Goal: Obtain resource: Download file/media

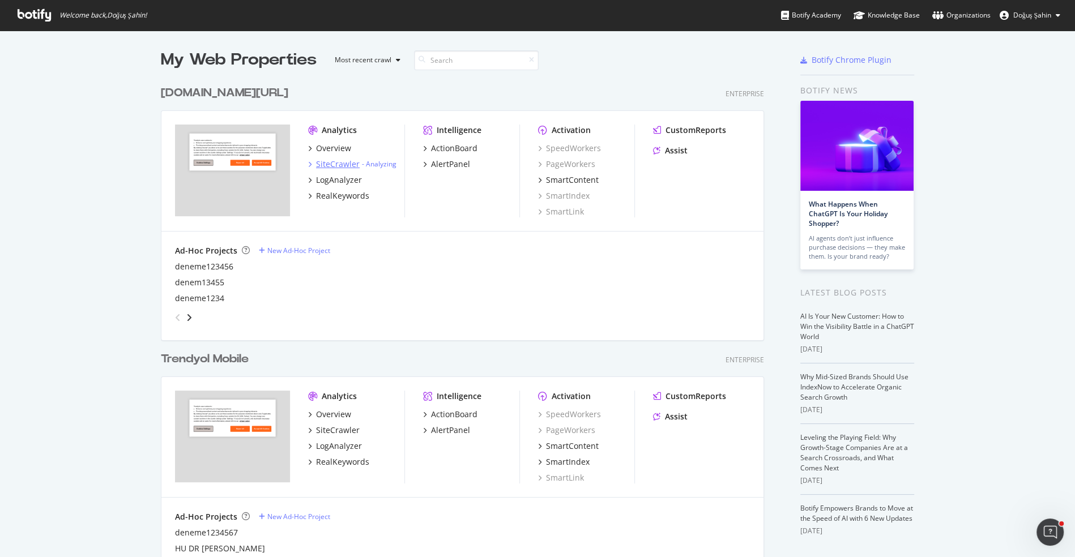
click at [339, 165] on div "SiteCrawler" at bounding box center [338, 164] width 44 height 11
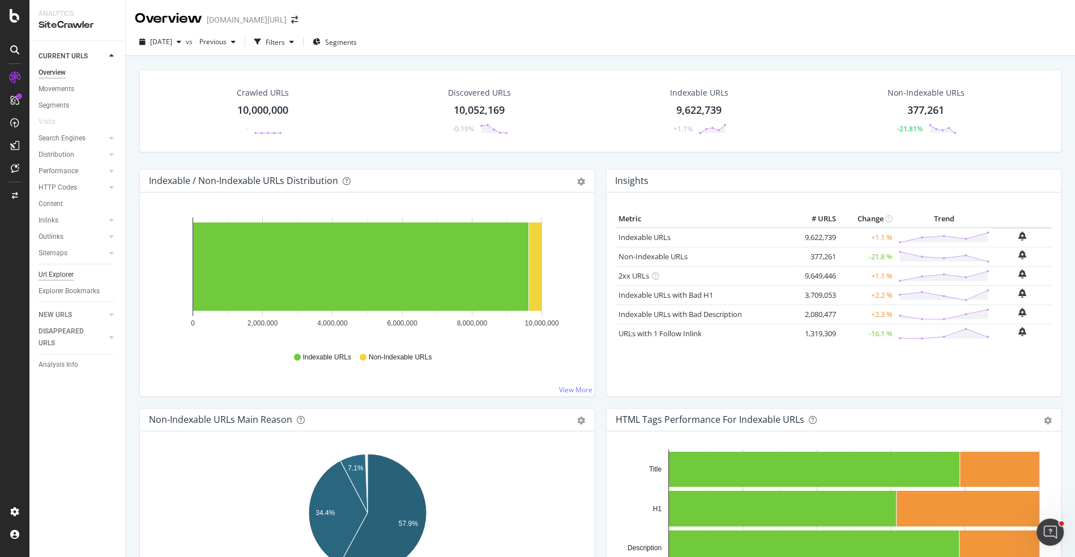
click at [65, 274] on div "Url Explorer" at bounding box center [56, 275] width 35 height 12
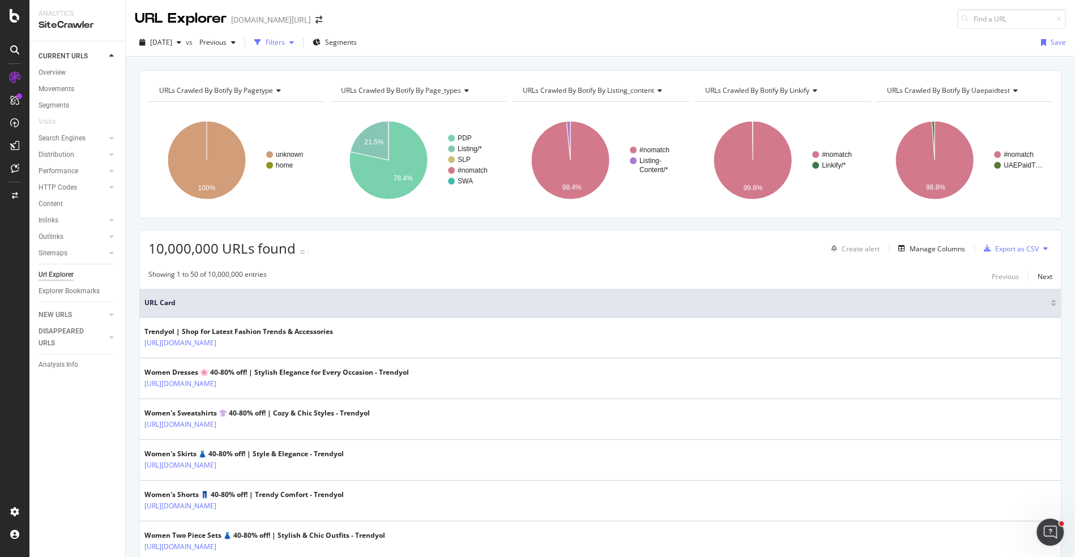
click at [285, 37] on div "Filters" at bounding box center [275, 42] width 19 height 10
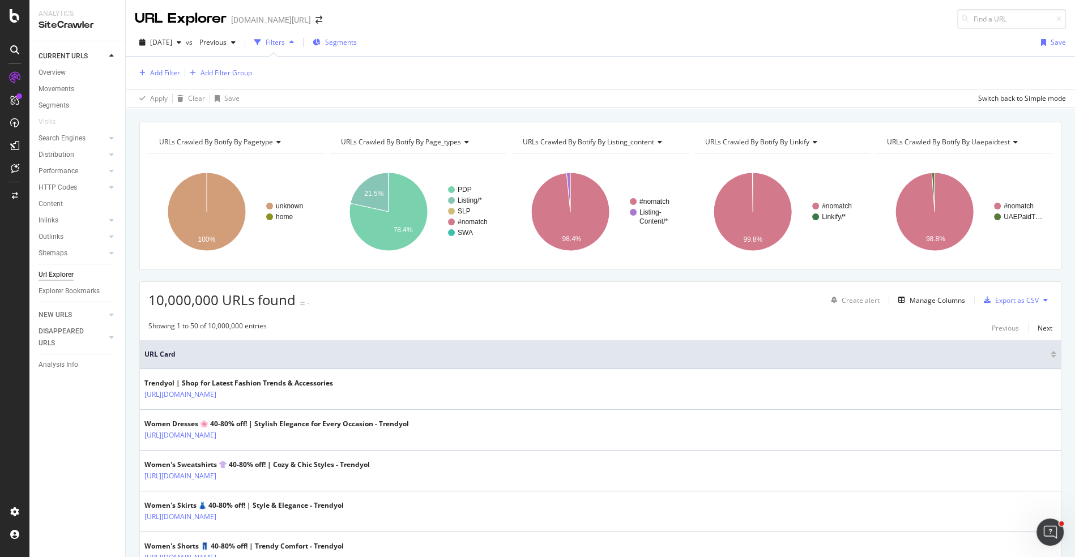
click at [349, 43] on span "Segments" at bounding box center [341, 42] width 32 height 10
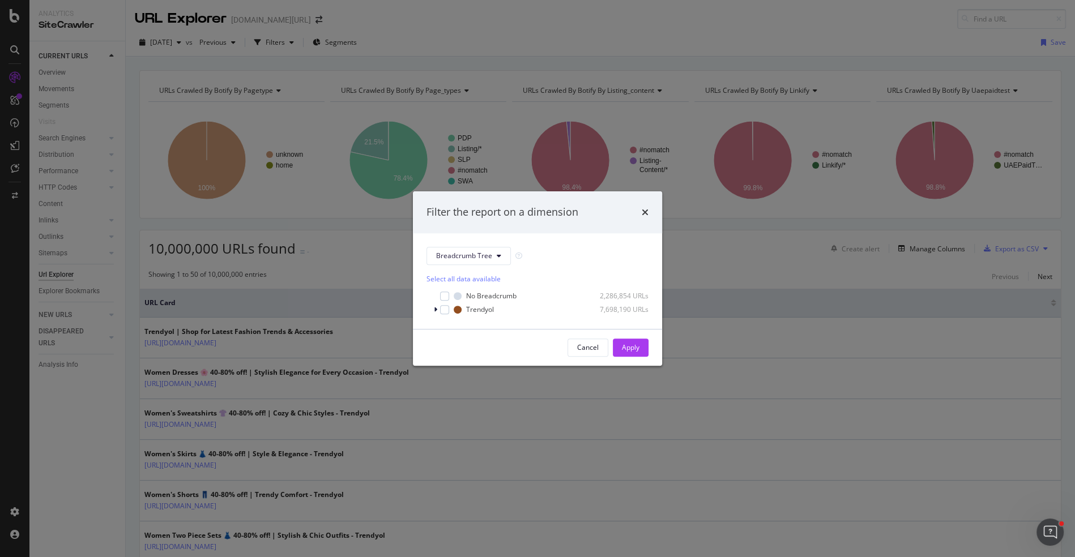
click at [363, 95] on div "Filter the report on a dimension Breadcrumb Tree Select all data available No B…" at bounding box center [537, 278] width 1075 height 557
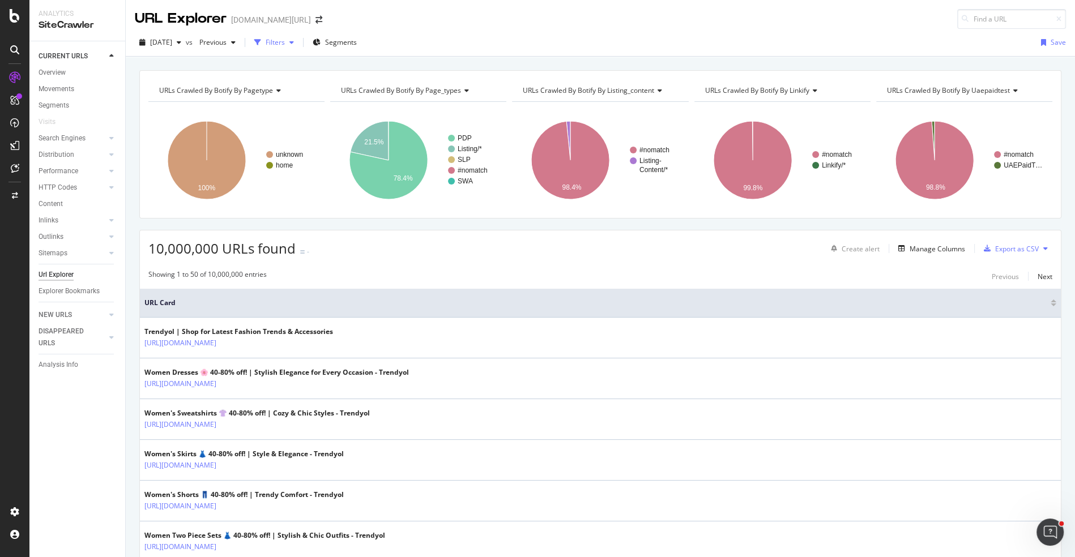
click at [285, 46] on div "Filters" at bounding box center [275, 42] width 19 height 10
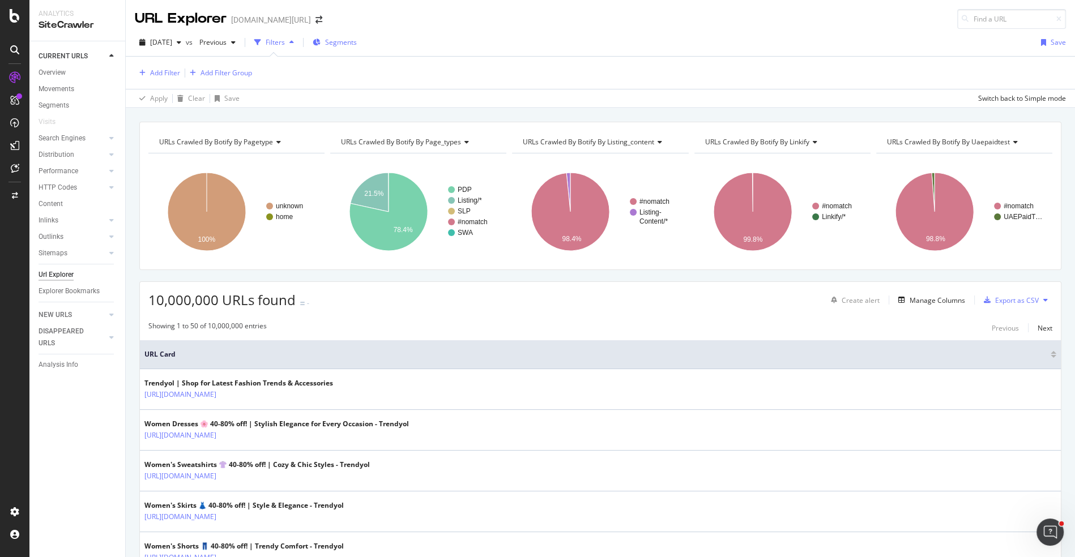
click at [321, 45] on div "button" at bounding box center [317, 42] width 8 height 10
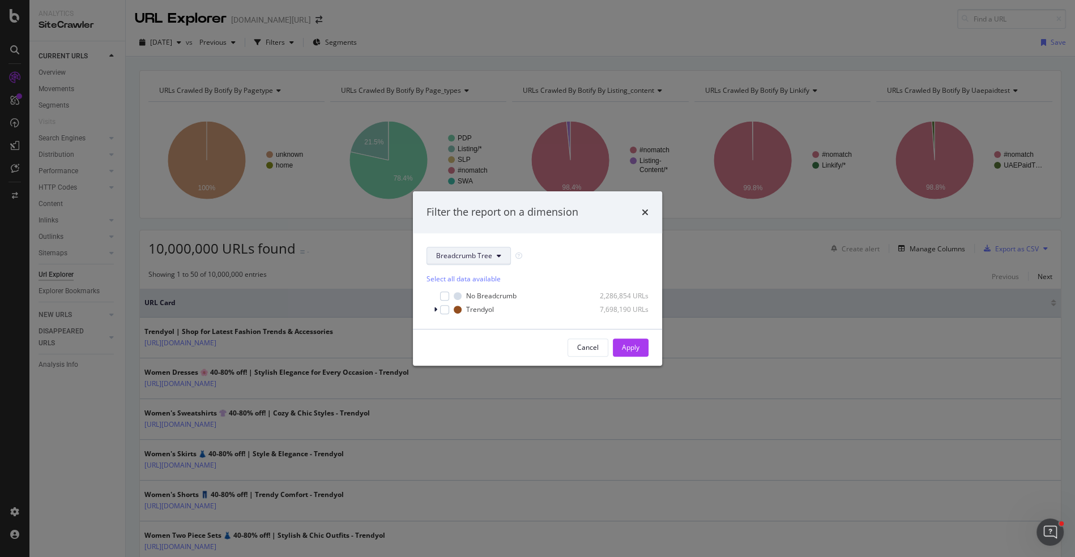
click at [454, 258] on span "Breadcrumb Tree" at bounding box center [464, 256] width 56 height 10
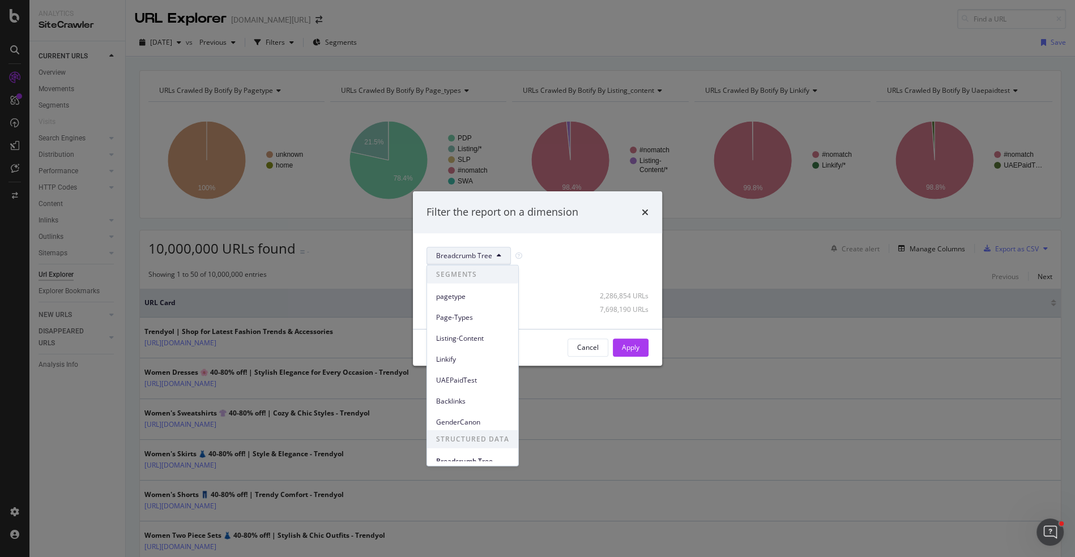
click at [547, 351] on div "Cancel Apply" at bounding box center [538, 348] width 222 height 18
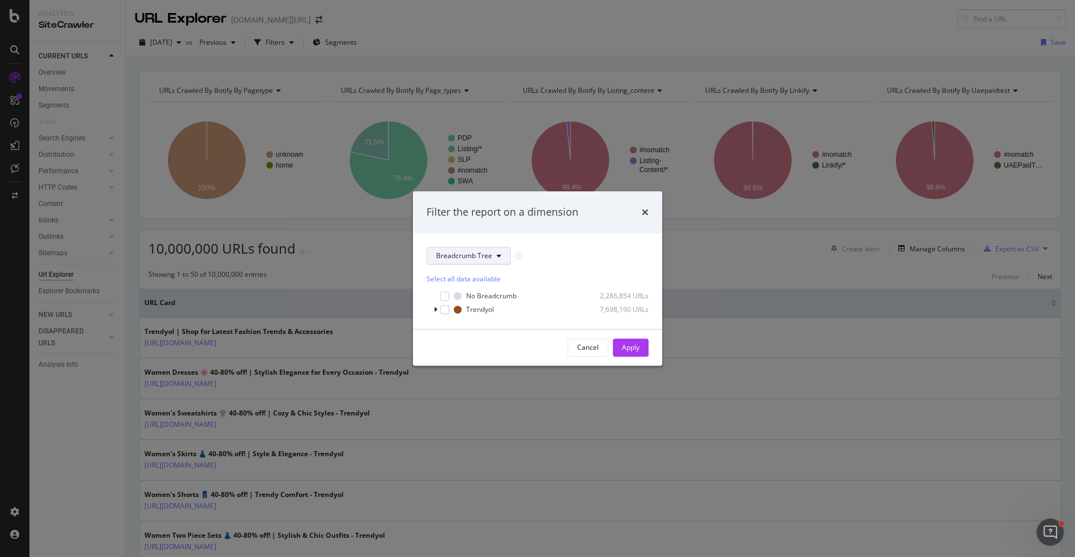
click at [468, 253] on span "Breadcrumb Tree" at bounding box center [464, 256] width 56 height 10
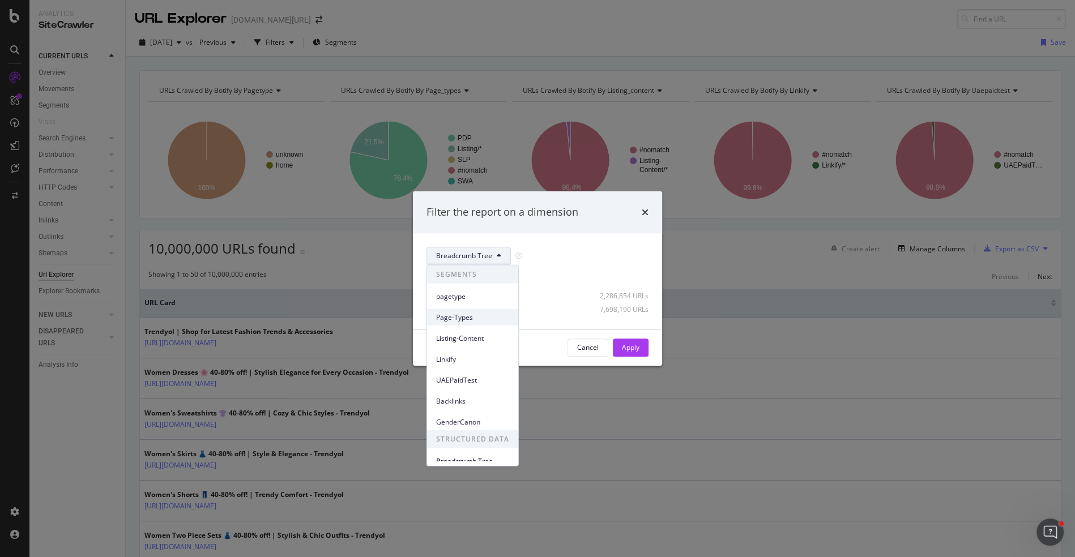
click at [472, 322] on span "Page-Types" at bounding box center [472, 317] width 73 height 10
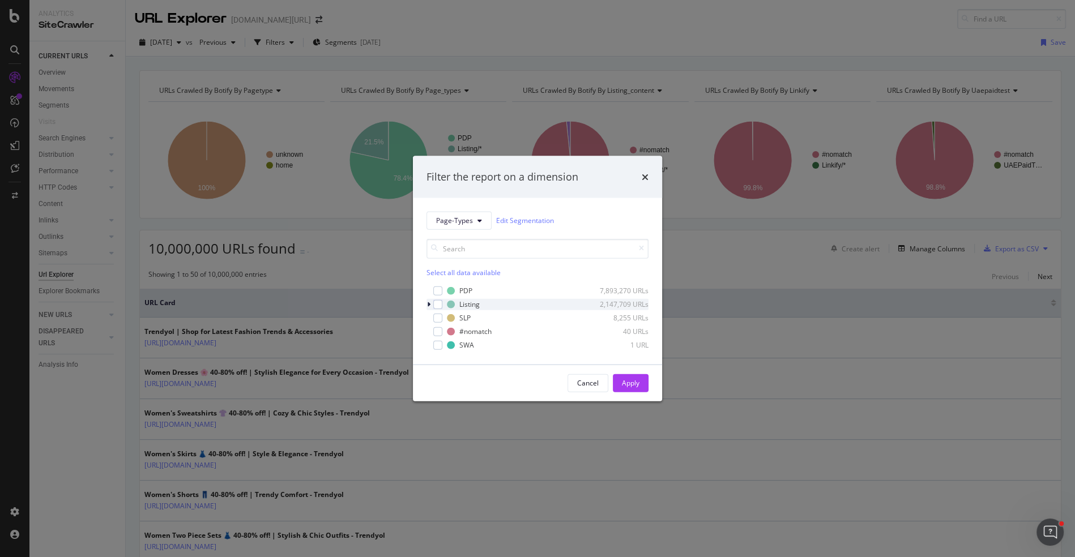
click at [432, 308] on div "modal" at bounding box center [430, 304] width 7 height 11
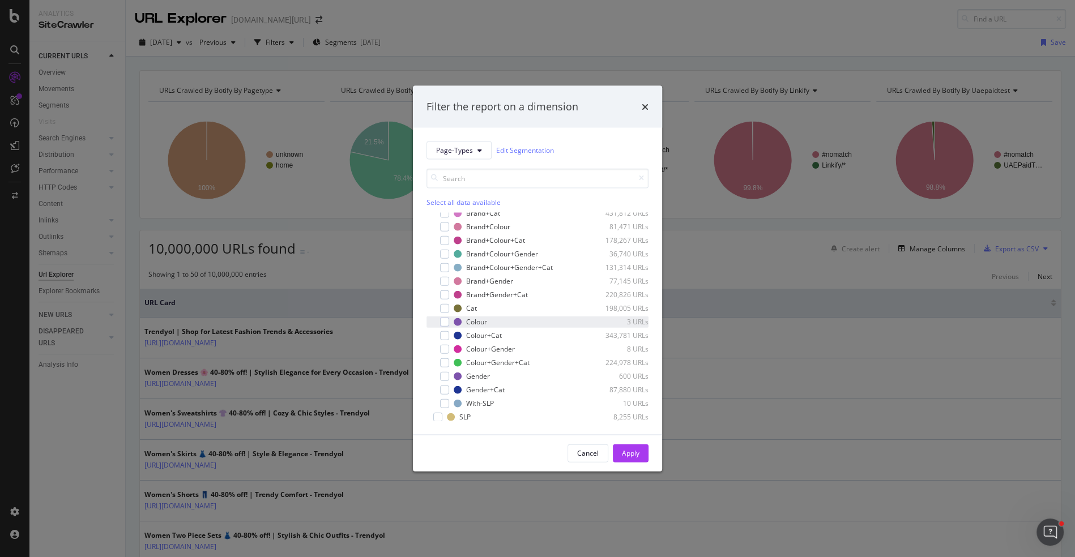
scroll to position [5, 0]
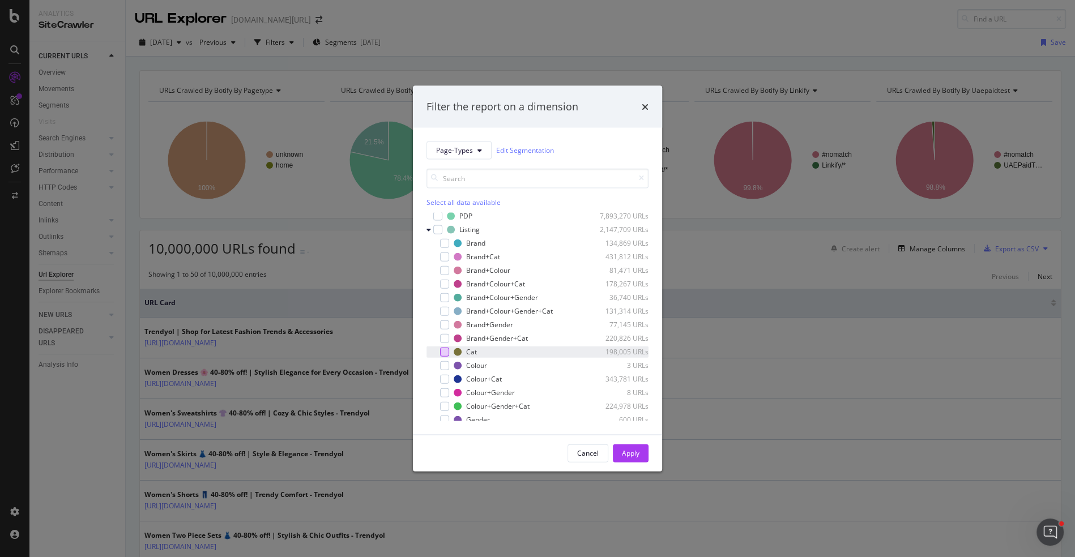
click at [446, 347] on div "modal" at bounding box center [444, 351] width 9 height 9
click at [649, 457] on div "Cancel Apply" at bounding box center [537, 453] width 249 height 36
click at [643, 454] on button "Apply" at bounding box center [631, 453] width 36 height 18
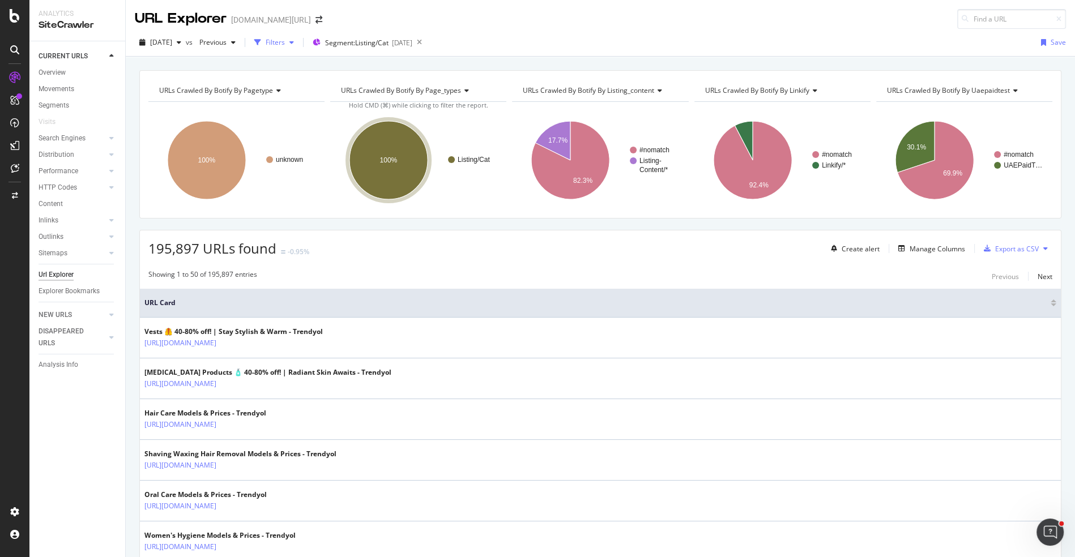
click at [285, 39] on div "Filters" at bounding box center [275, 42] width 19 height 10
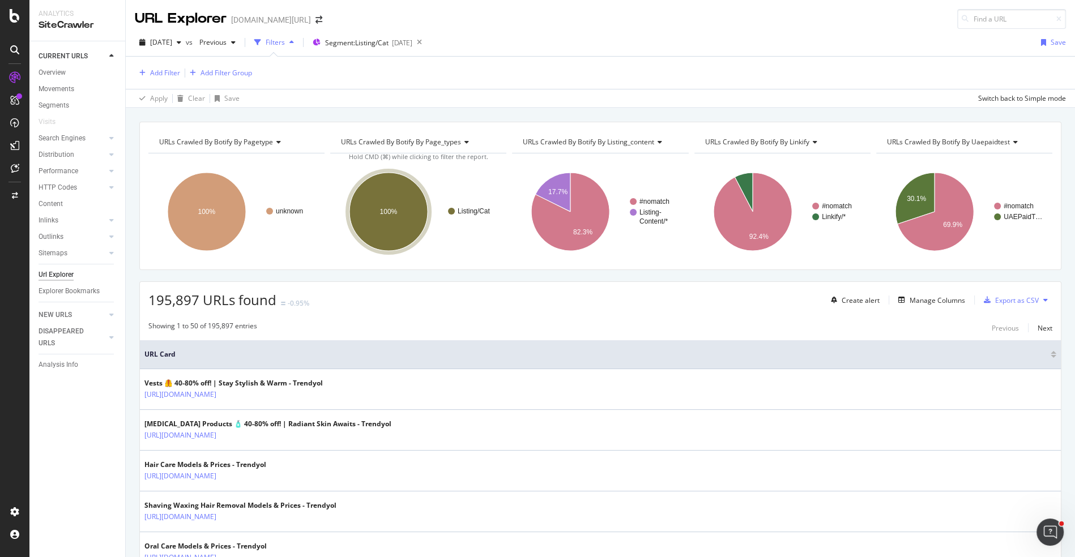
click at [161, 80] on div "Add Filter Add Filter Group" at bounding box center [600, 73] width 931 height 32
click at [160, 75] on div "Add Filter" at bounding box center [165, 73] width 30 height 10
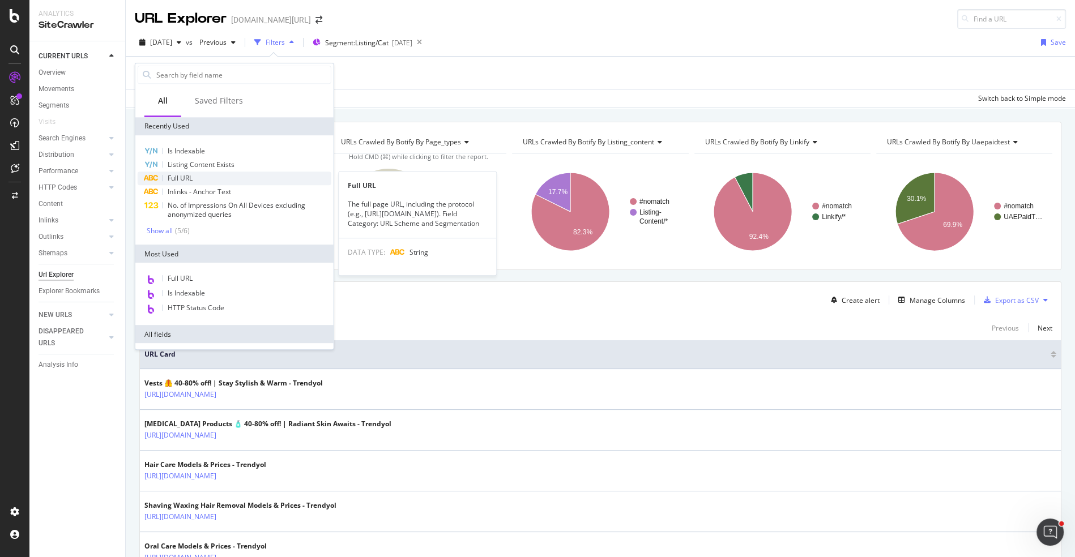
click at [197, 176] on div "Full URL" at bounding box center [235, 179] width 194 height 14
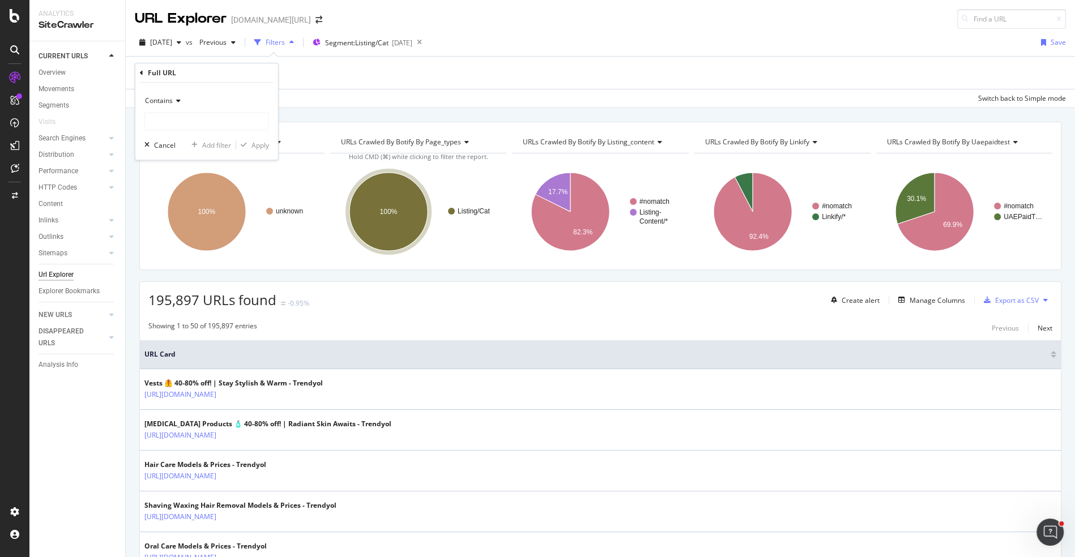
click at [174, 101] on icon at bounding box center [177, 100] width 8 height 7
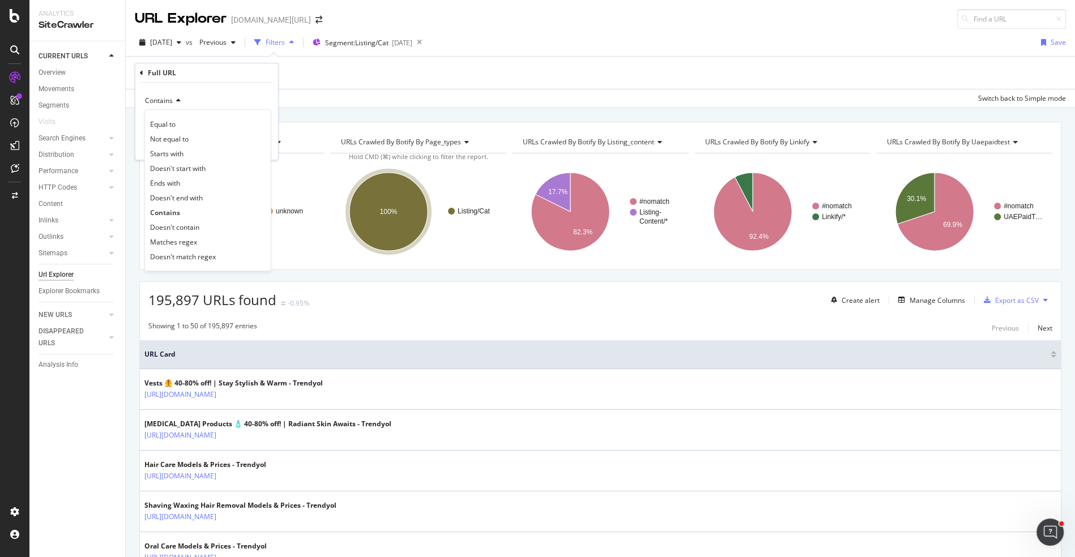
click at [189, 223] on span "Doesn't contain" at bounding box center [174, 228] width 49 height 10
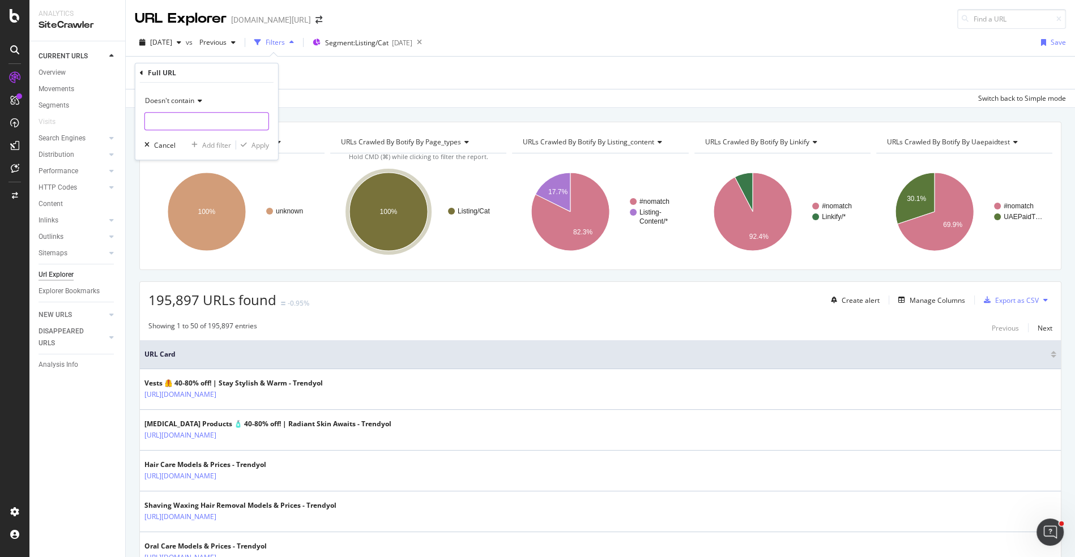
click at [197, 128] on input "text" at bounding box center [207, 121] width 124 height 18
type input "pi="
click at [262, 139] on div "Add filter Apply" at bounding box center [228, 144] width 82 height 11
click at [262, 142] on div "Apply" at bounding box center [261, 145] width 18 height 10
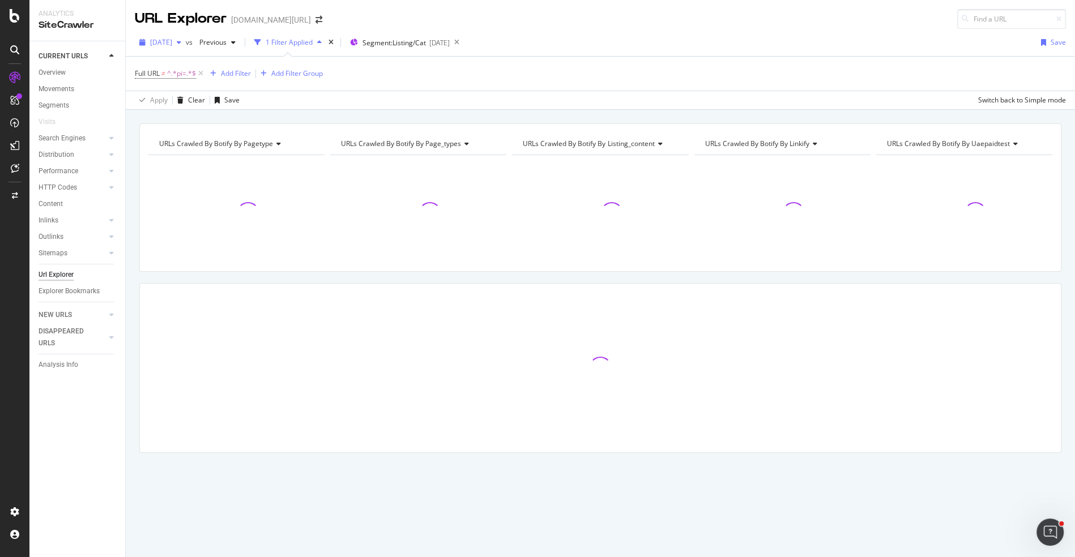
click at [186, 50] on button "[DATE]" at bounding box center [160, 42] width 51 height 18
click at [216, 120] on div "10.0M URLs" at bounding box center [233, 117] width 37 height 10
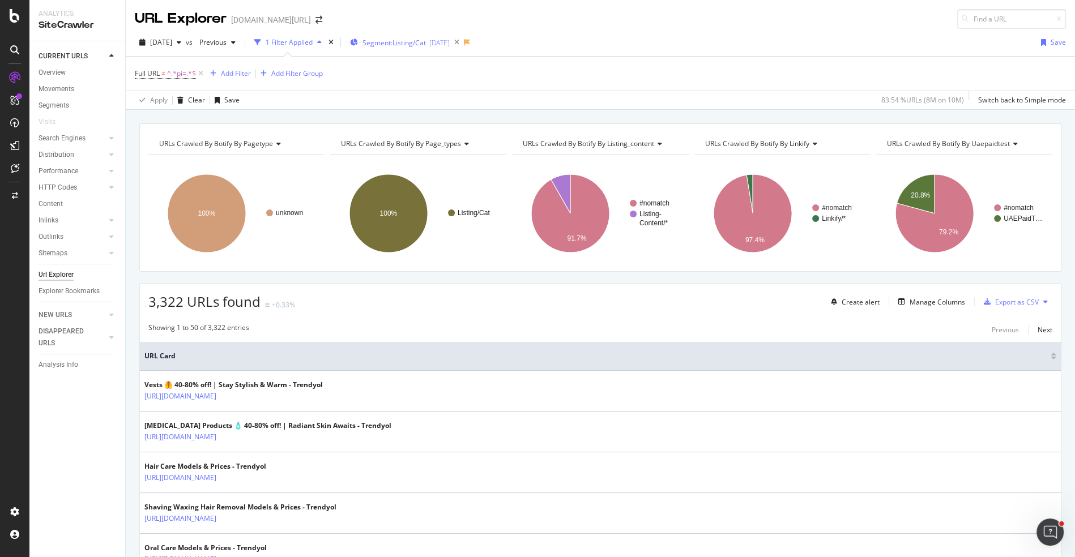
click at [390, 50] on div "Segment: Listing/Cat [DATE]" at bounding box center [400, 42] width 100 height 17
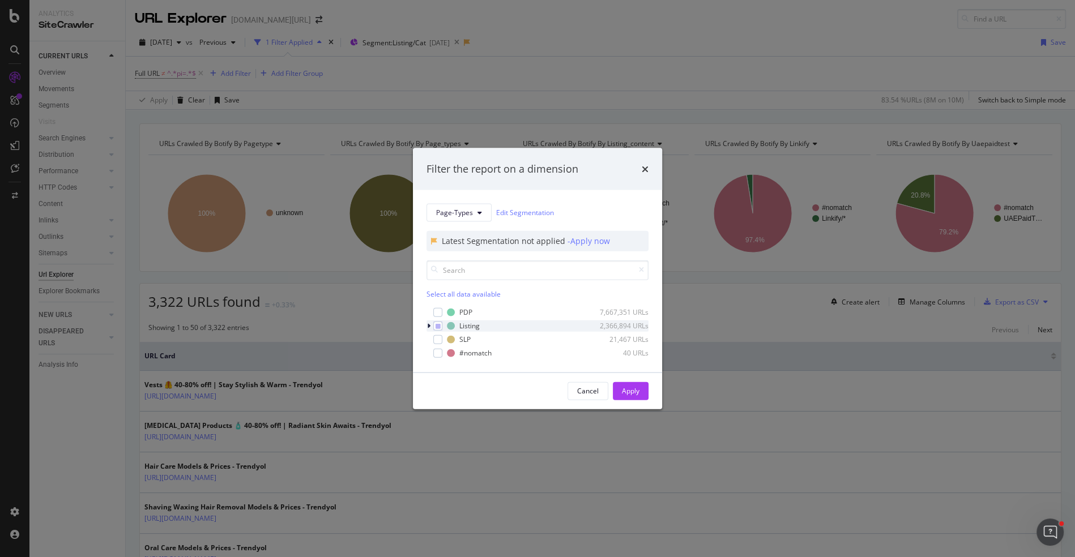
click at [429, 327] on icon "modal" at bounding box center [428, 325] width 3 height 7
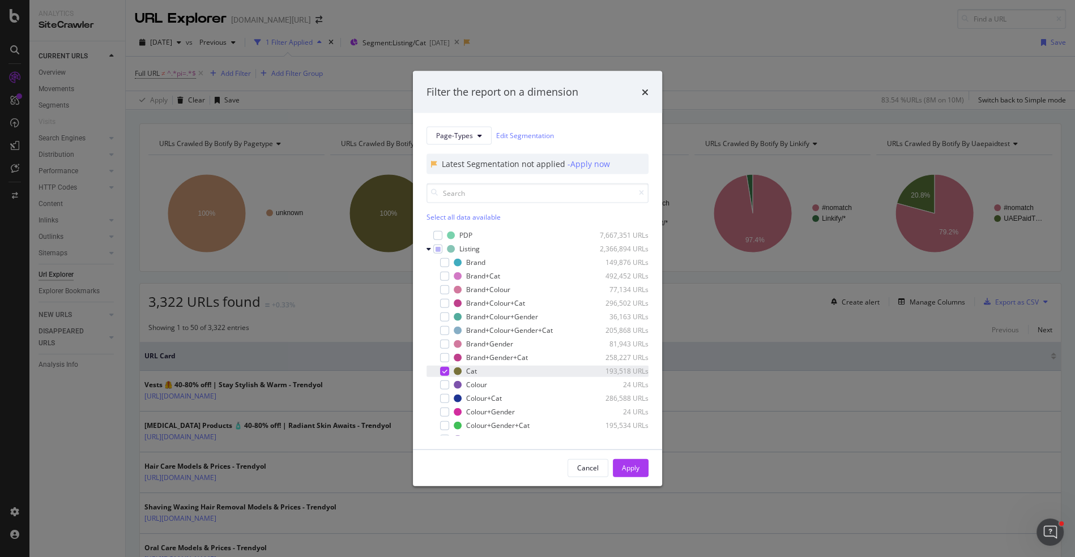
click at [444, 371] on icon "modal" at bounding box center [444, 371] width 5 height 6
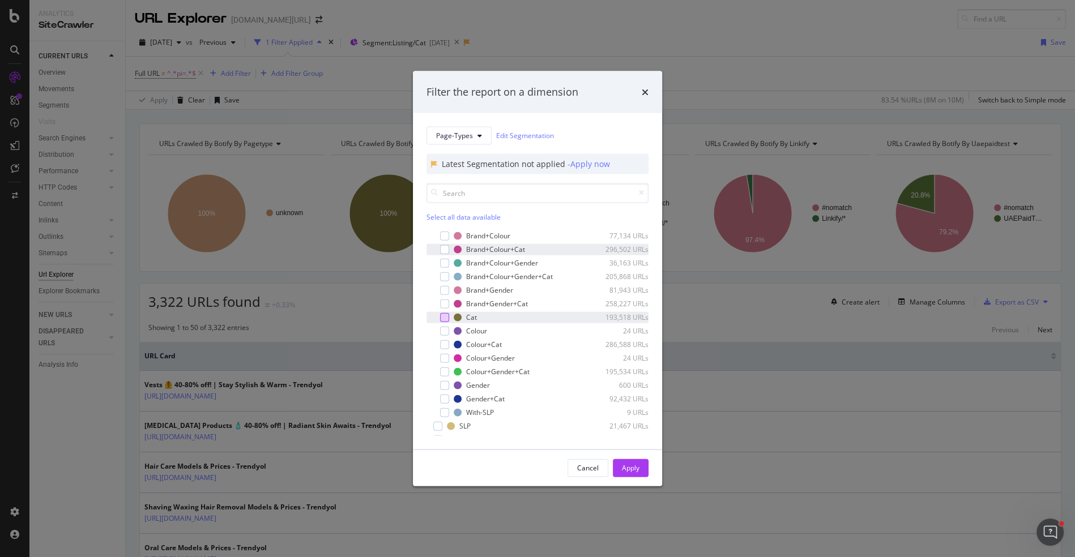
scroll to position [57, 0]
click at [447, 393] on div "modal" at bounding box center [444, 395] width 9 height 9
click at [626, 464] on div "Apply" at bounding box center [631, 468] width 18 height 10
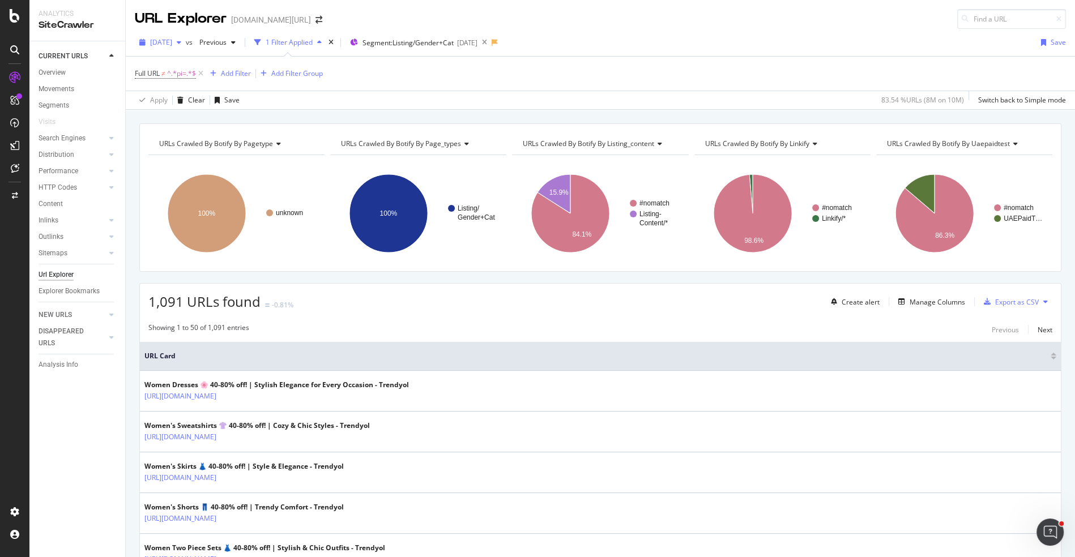
click at [172, 35] on div "[DATE]" at bounding box center [160, 42] width 51 height 17
click at [233, 90] on div "10.0M URLs" at bounding box center [233, 87] width 37 height 10
click at [989, 301] on icon "button" at bounding box center [987, 302] width 7 height 7
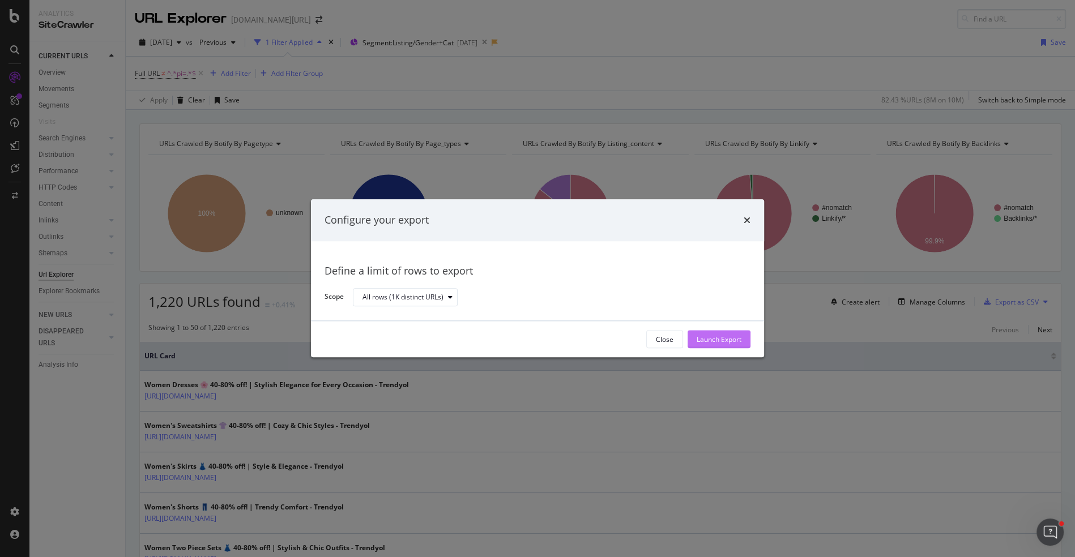
click at [728, 336] on div "Launch Export" at bounding box center [719, 340] width 45 height 10
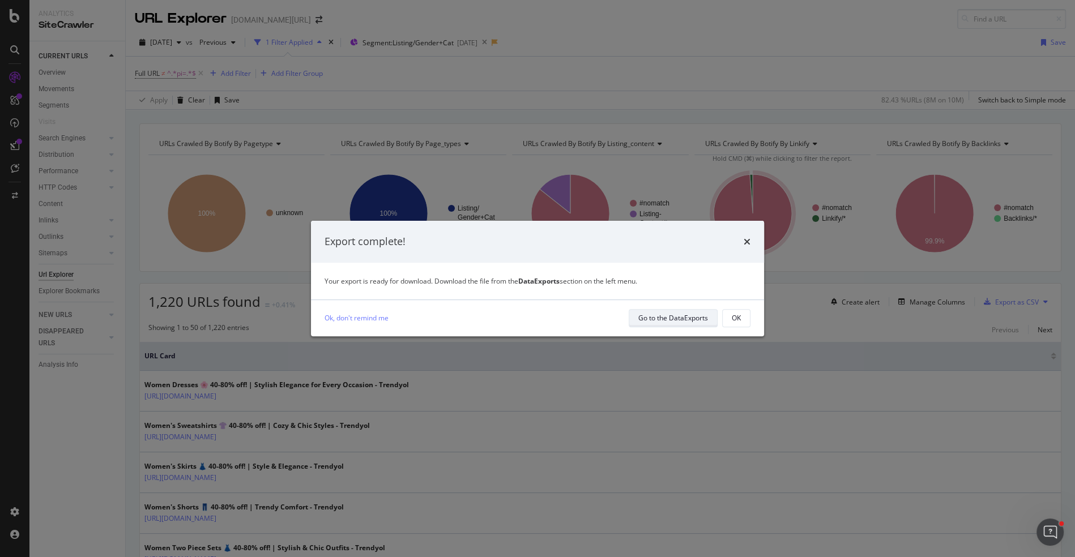
click at [689, 323] on div "Go to the DataExports" at bounding box center [673, 318] width 70 height 10
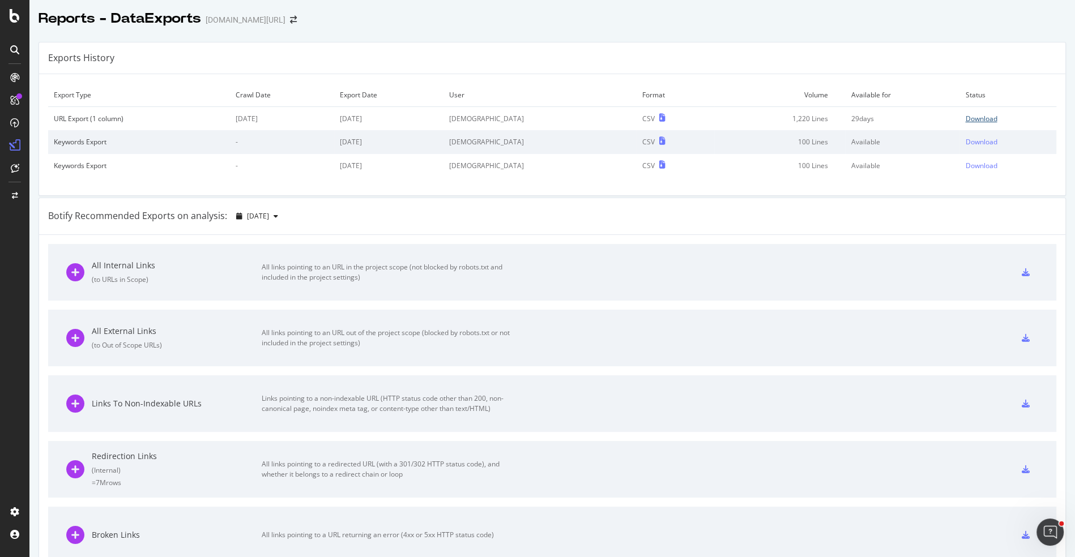
click at [965, 122] on div "Download" at bounding box center [981, 119] width 32 height 10
click at [290, 19] on icon "arrow-right-arrow-left" at bounding box center [293, 20] width 7 height 8
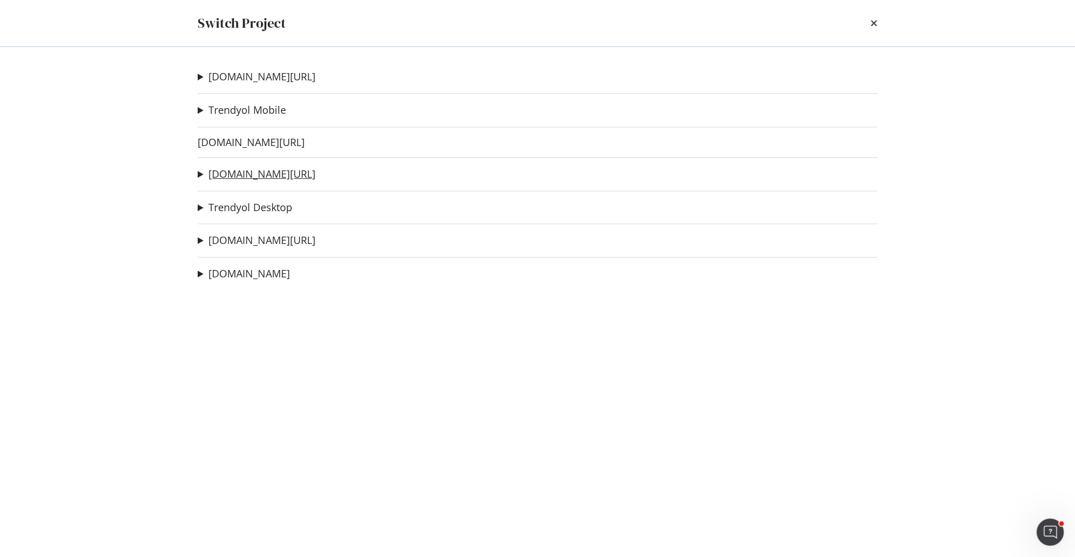
click at [262, 177] on link "[DOMAIN_NAME][URL]" at bounding box center [261, 174] width 107 height 12
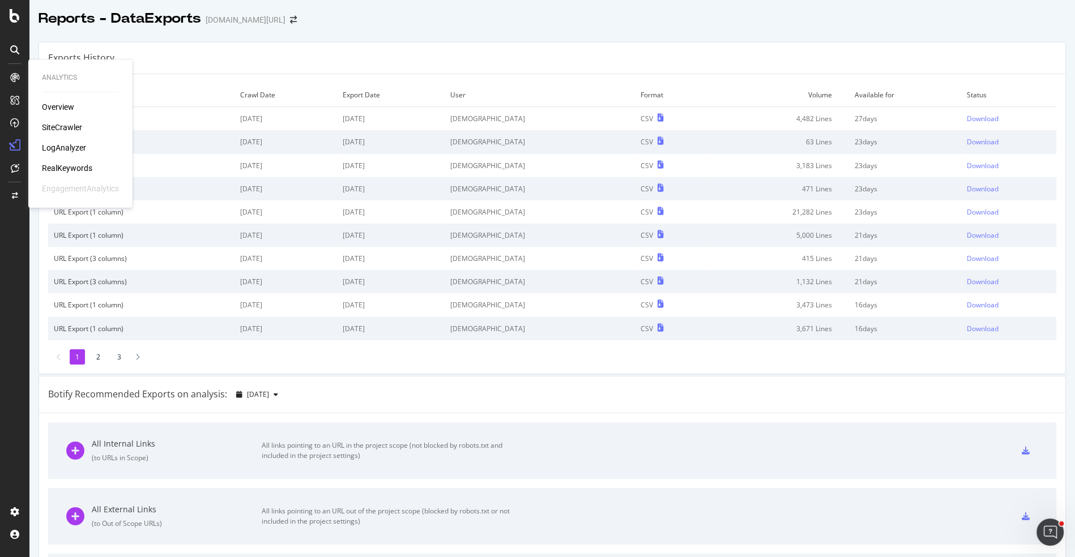
click at [80, 122] on div "SiteCrawler" at bounding box center [62, 127] width 40 height 11
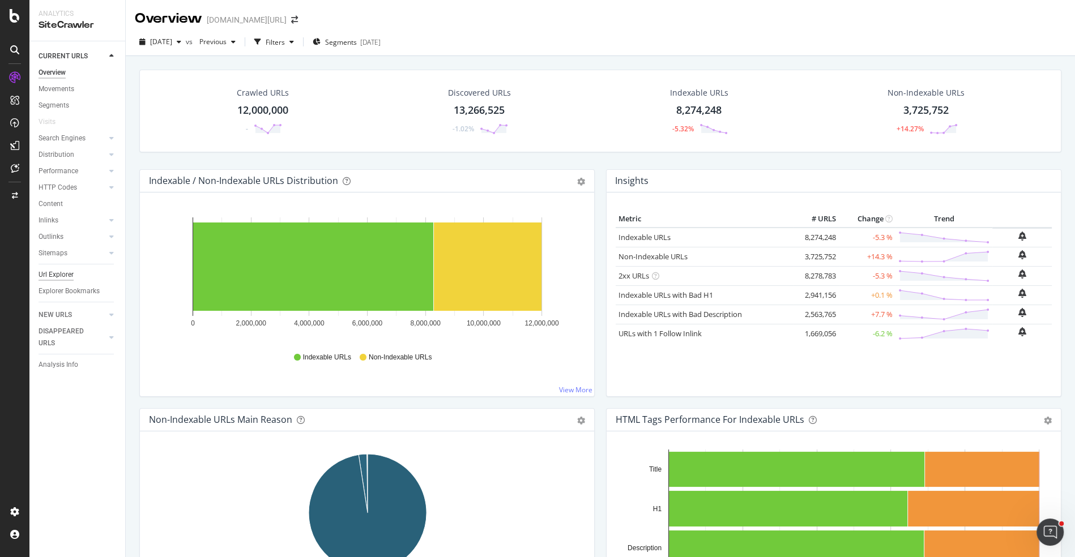
click at [67, 271] on div "Url Explorer" at bounding box center [56, 275] width 35 height 12
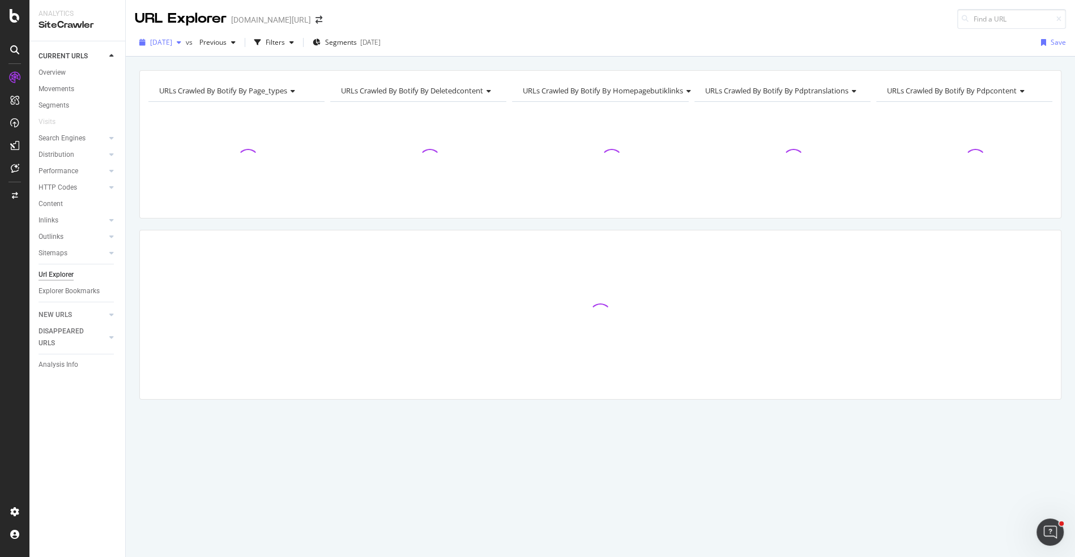
click at [172, 44] on span "[DATE]" at bounding box center [161, 42] width 22 height 10
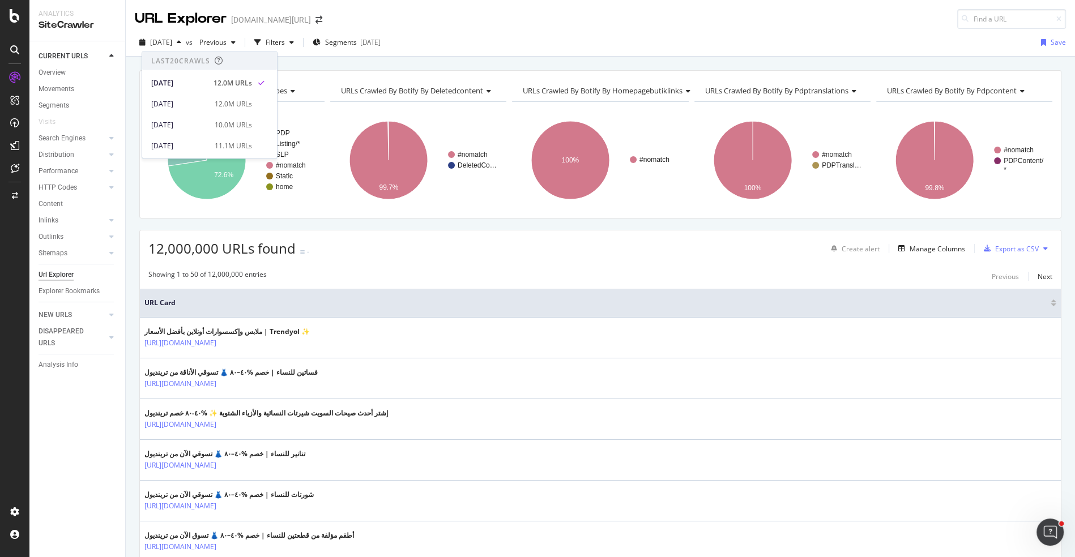
scroll to position [48, 0]
click at [220, 135] on div "11.7M URLs" at bounding box center [233, 140] width 37 height 10
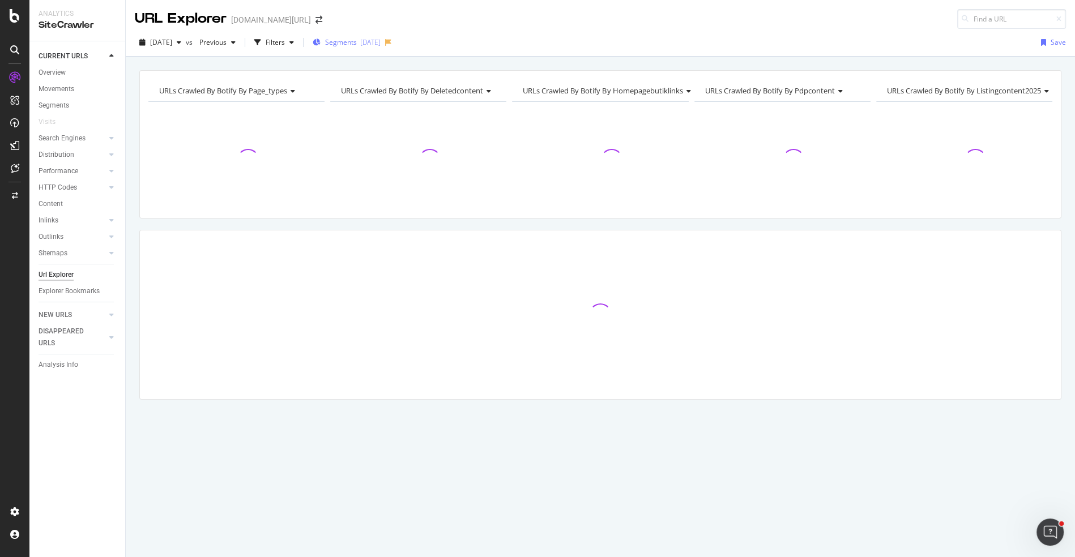
click at [354, 34] on div "Segments [DATE]" at bounding box center [347, 42] width 68 height 17
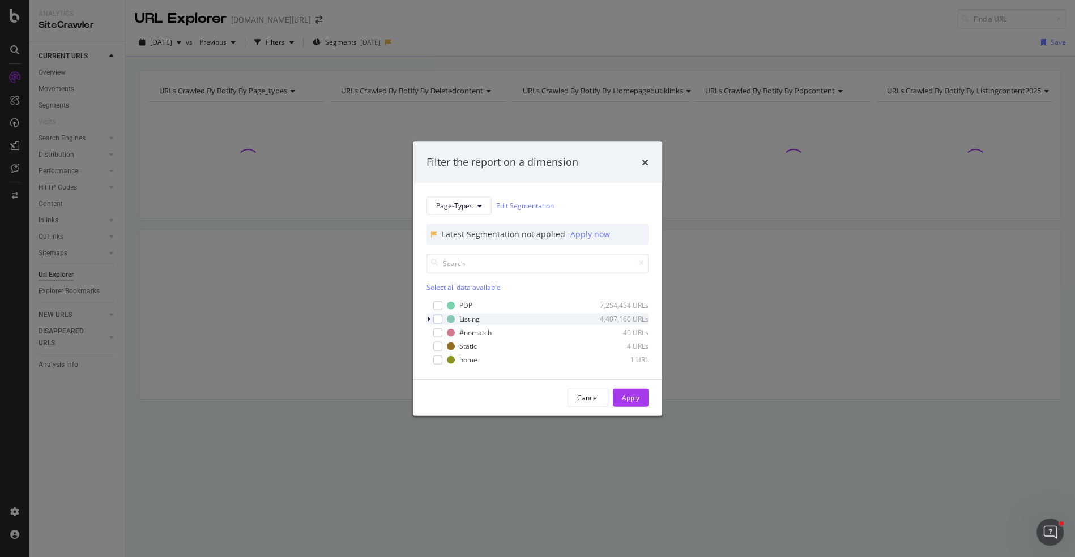
click at [431, 319] on div "modal" at bounding box center [430, 318] width 7 height 11
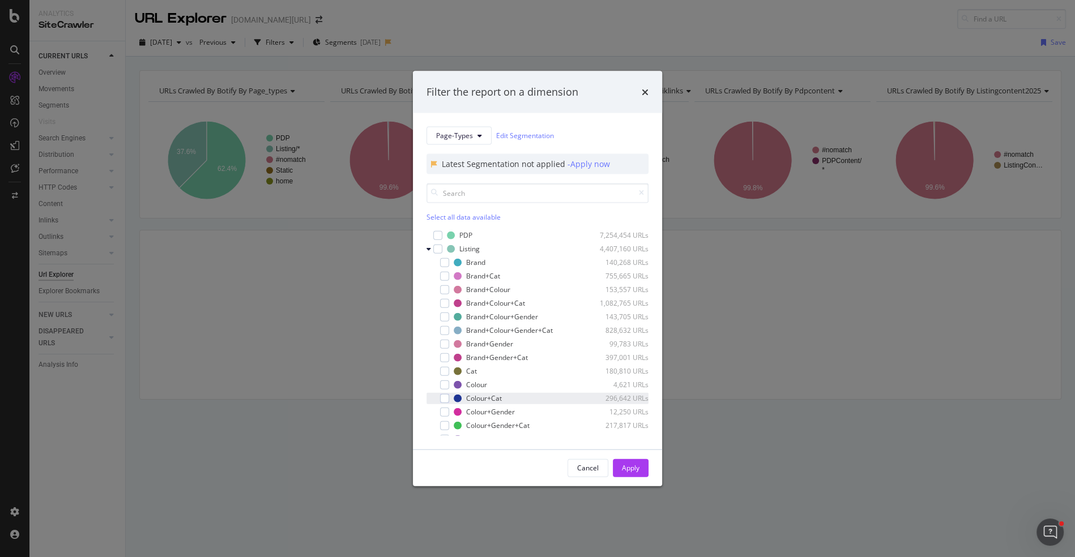
scroll to position [63, 0]
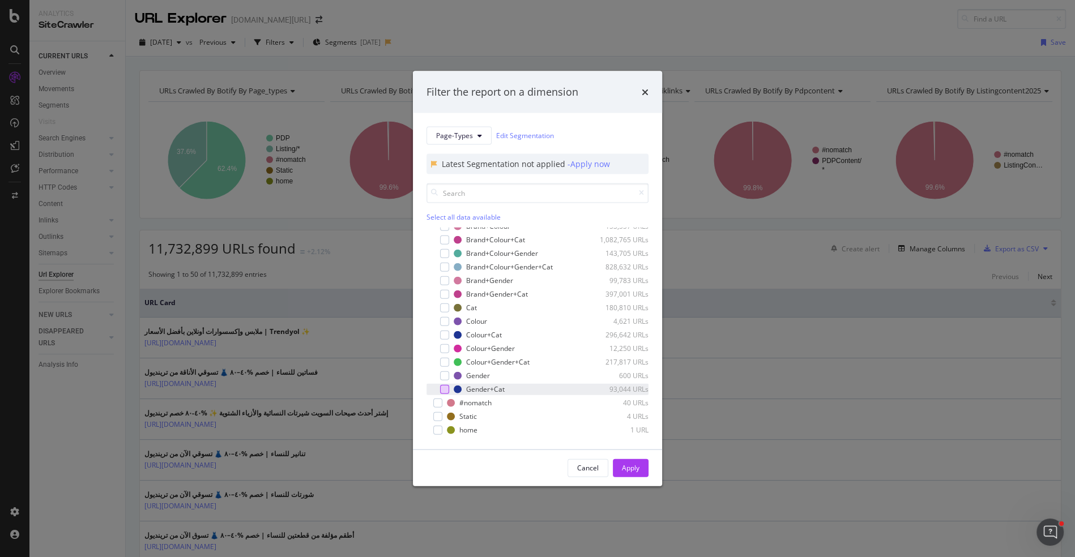
click at [446, 388] on div "modal" at bounding box center [444, 389] width 9 height 9
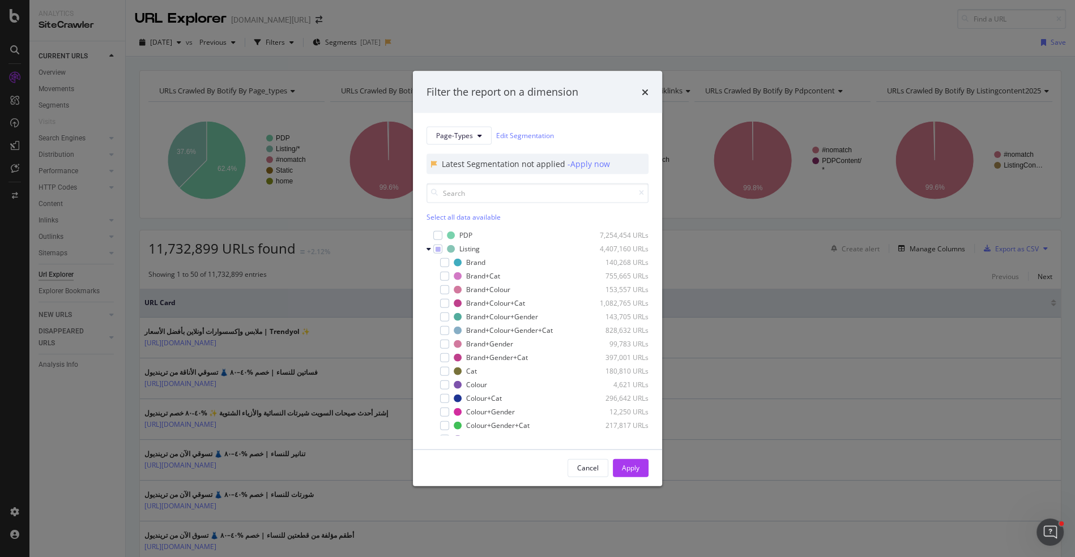
click at [631, 465] on div "Apply" at bounding box center [631, 468] width 18 height 10
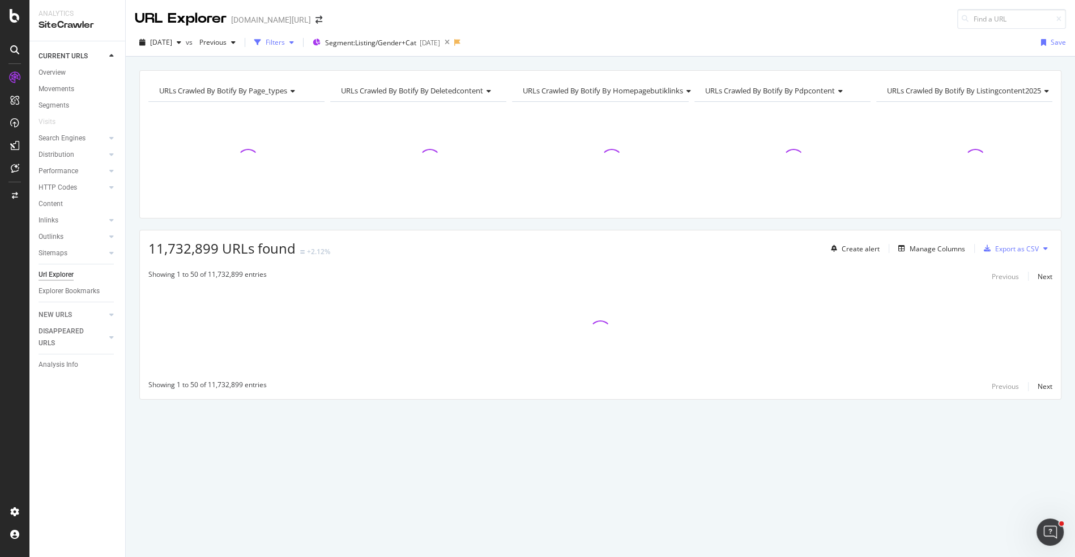
click at [293, 47] on div "Filters" at bounding box center [274, 42] width 49 height 17
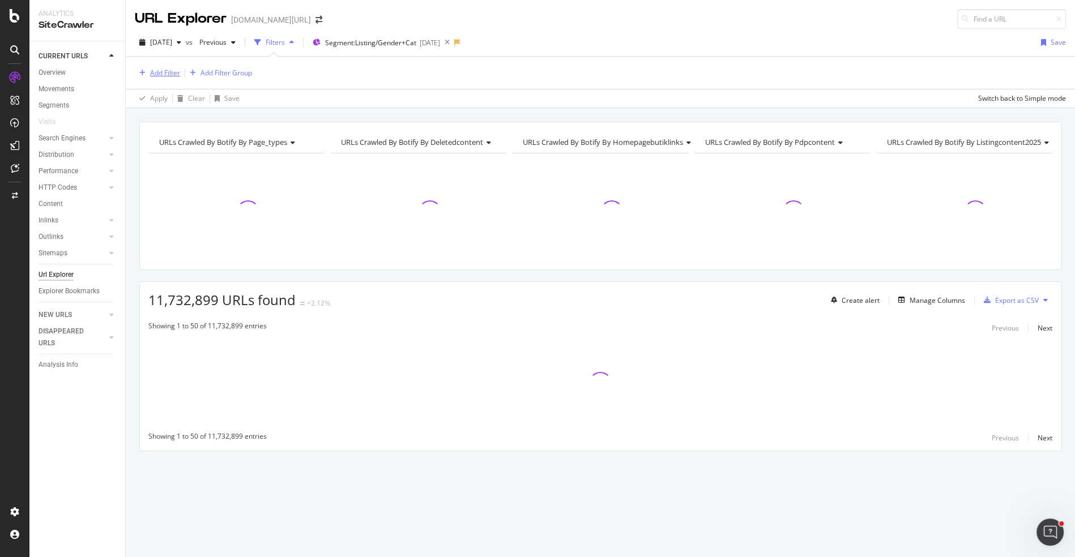
click at [172, 66] on button "Add Filter" at bounding box center [157, 73] width 45 height 14
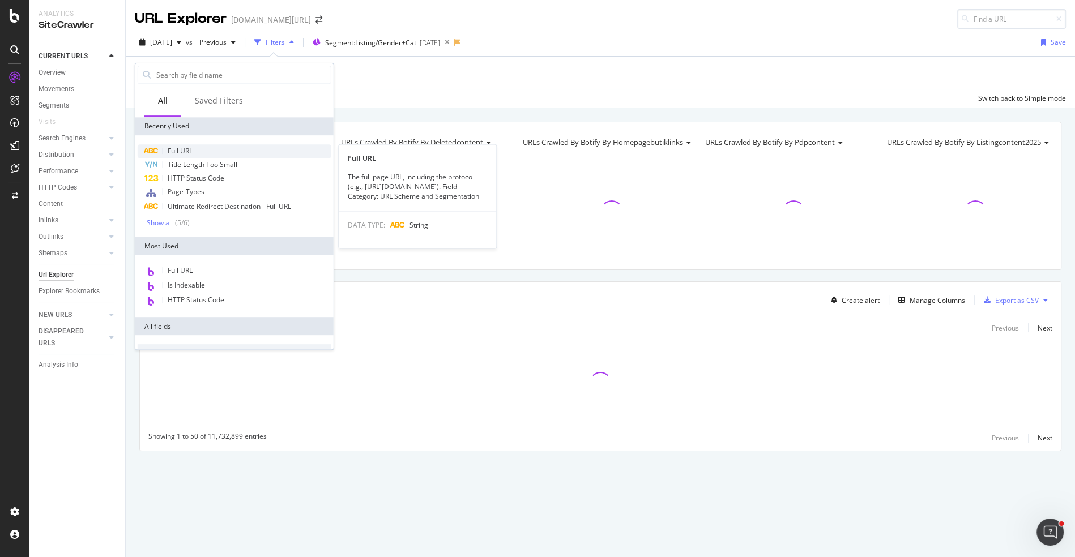
click at [193, 144] on div "Full URL" at bounding box center [235, 151] width 194 height 14
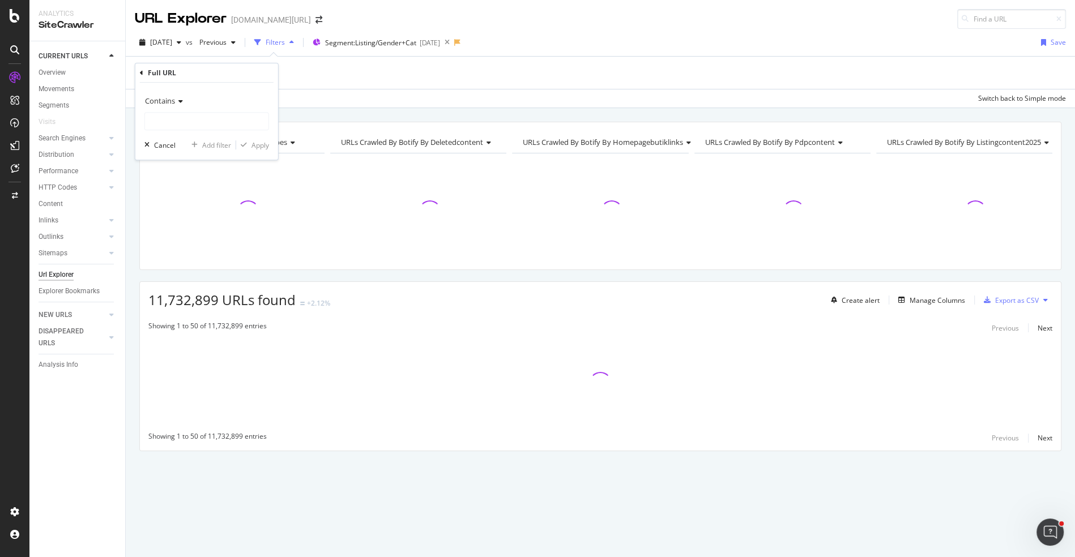
click at [169, 99] on span "Contains" at bounding box center [160, 101] width 30 height 10
click at [206, 220] on div "Doesn't contain" at bounding box center [207, 227] width 121 height 15
click at [207, 120] on input "text" at bounding box center [207, 121] width 124 height 18
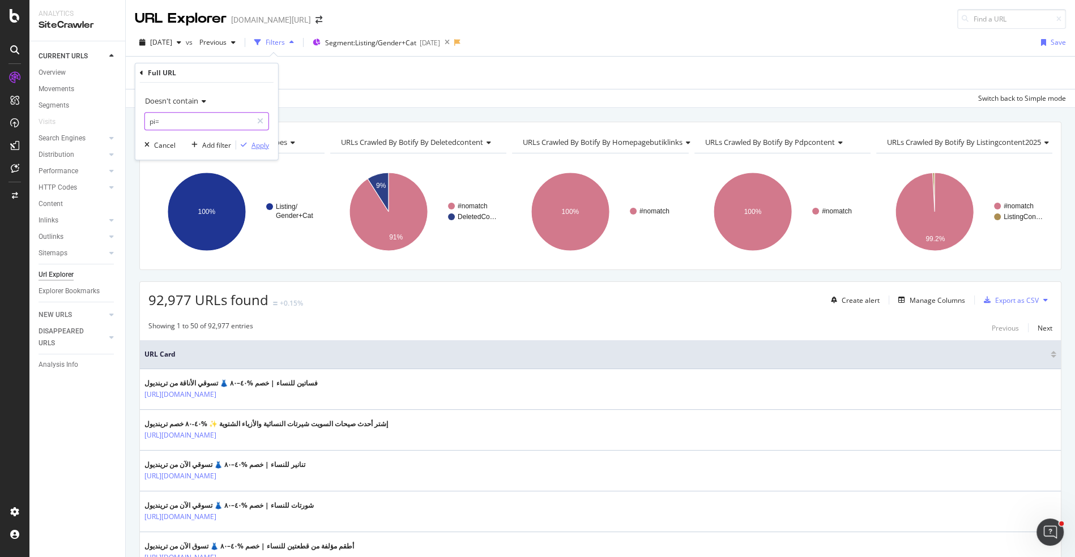
type input "pi="
click at [251, 143] on div "button" at bounding box center [243, 145] width 15 height 7
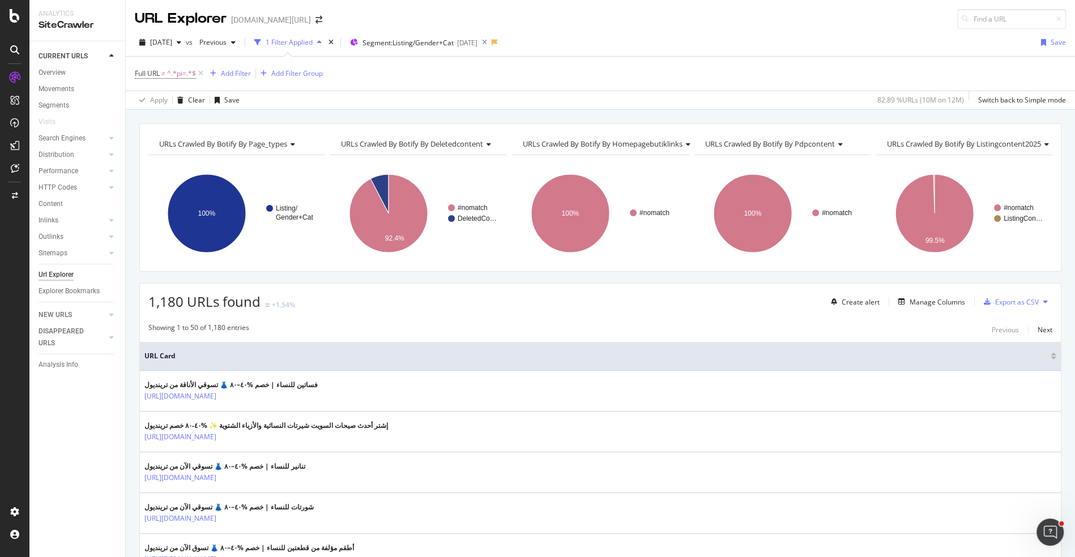
click at [1040, 297] on button at bounding box center [1046, 302] width 14 height 18
click at [1023, 293] on div "Export as CSV" at bounding box center [1009, 301] width 59 height 17
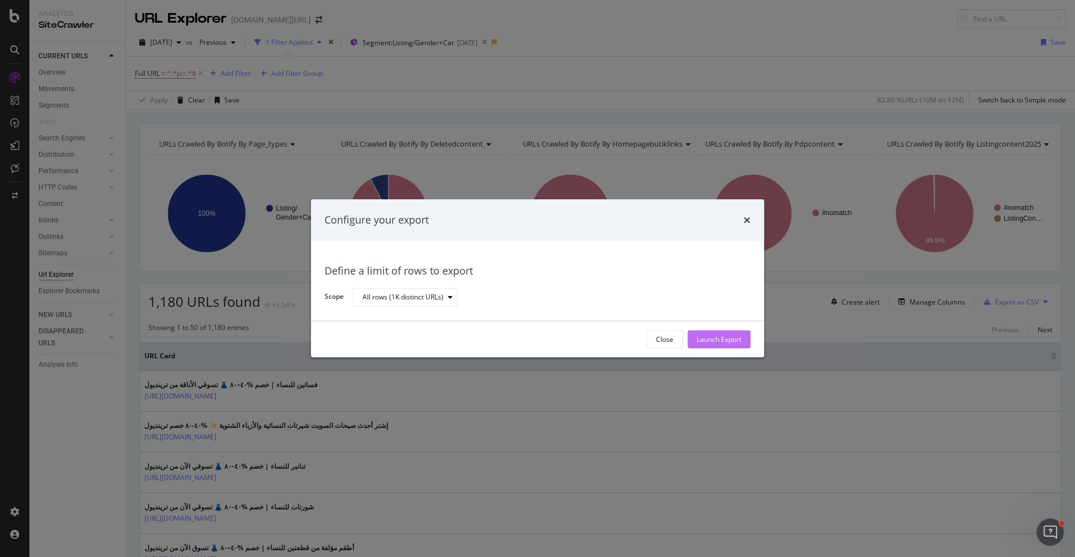
click at [718, 331] on div "Launch Export" at bounding box center [719, 339] width 45 height 17
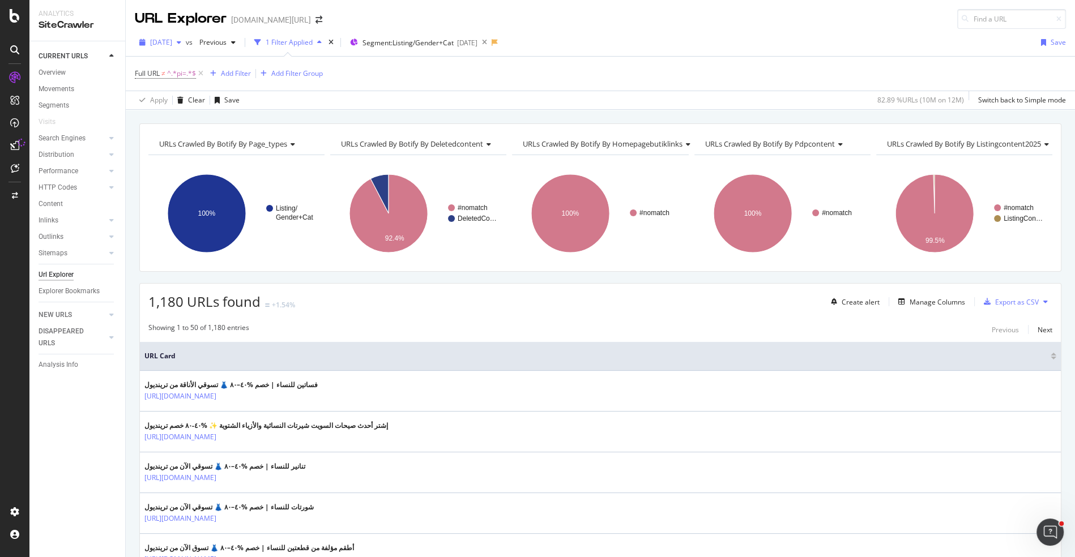
click at [172, 45] on span "[DATE]" at bounding box center [161, 42] width 22 height 10
click at [225, 126] on div "10.0M URLs" at bounding box center [233, 125] width 37 height 10
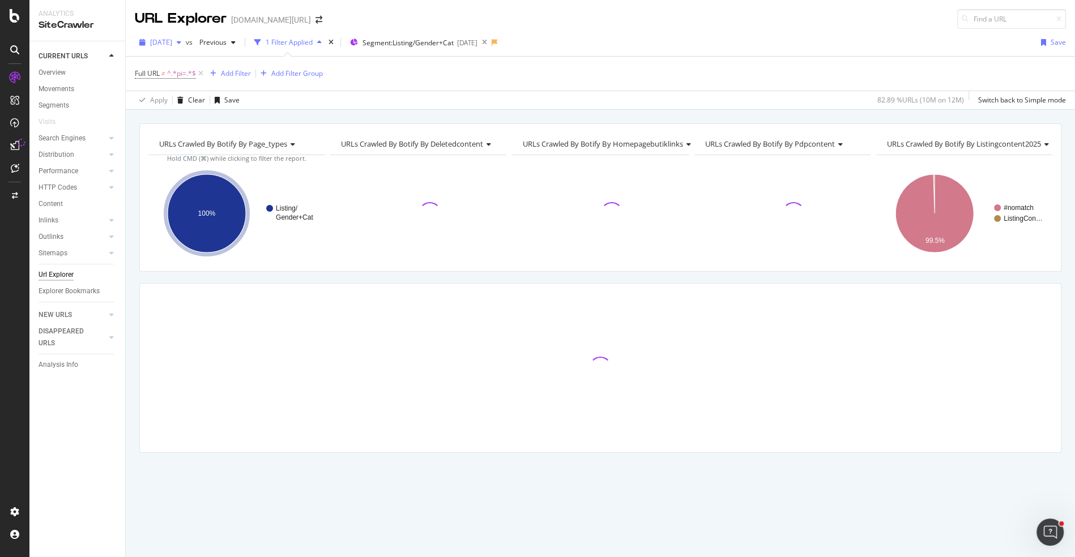
click at [172, 43] on span "[DATE]" at bounding box center [161, 42] width 22 height 10
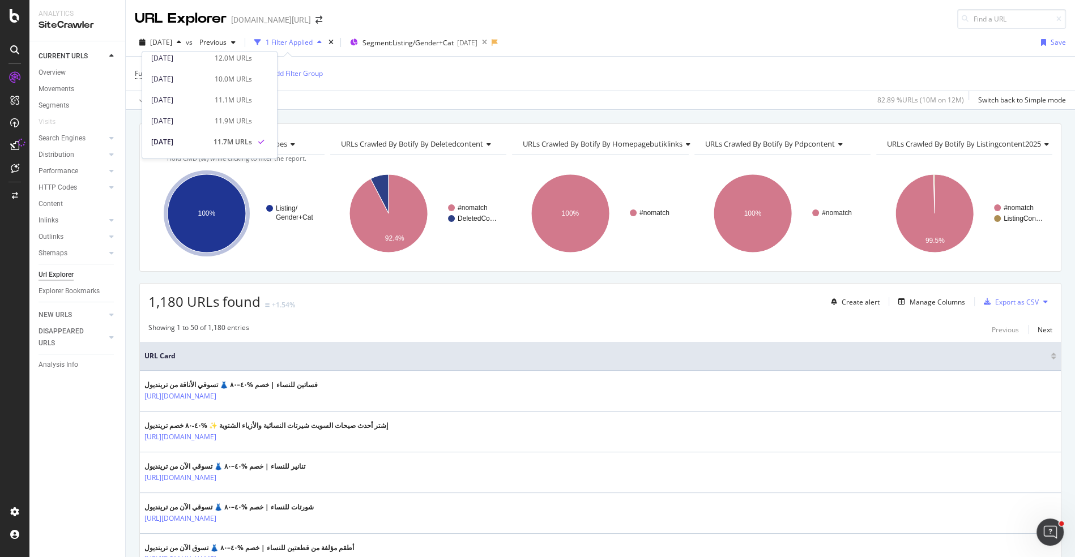
scroll to position [47, 0]
click at [339, 300] on div "1,180 URLs found +1.54% Create alert Manage Columns Export as CSV" at bounding box center [600, 298] width 921 height 28
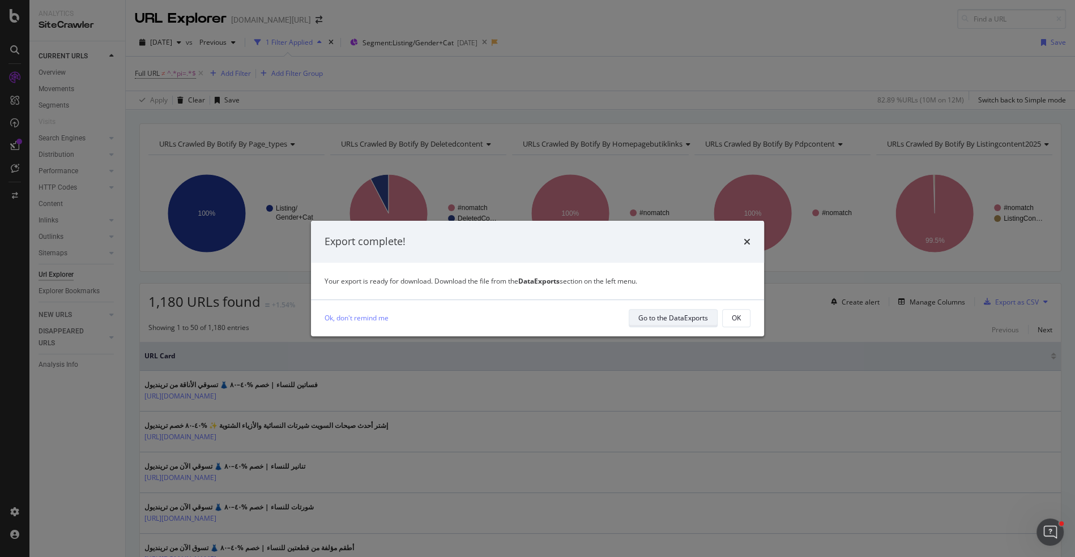
click at [697, 317] on div "Go to the DataExports" at bounding box center [673, 318] width 70 height 10
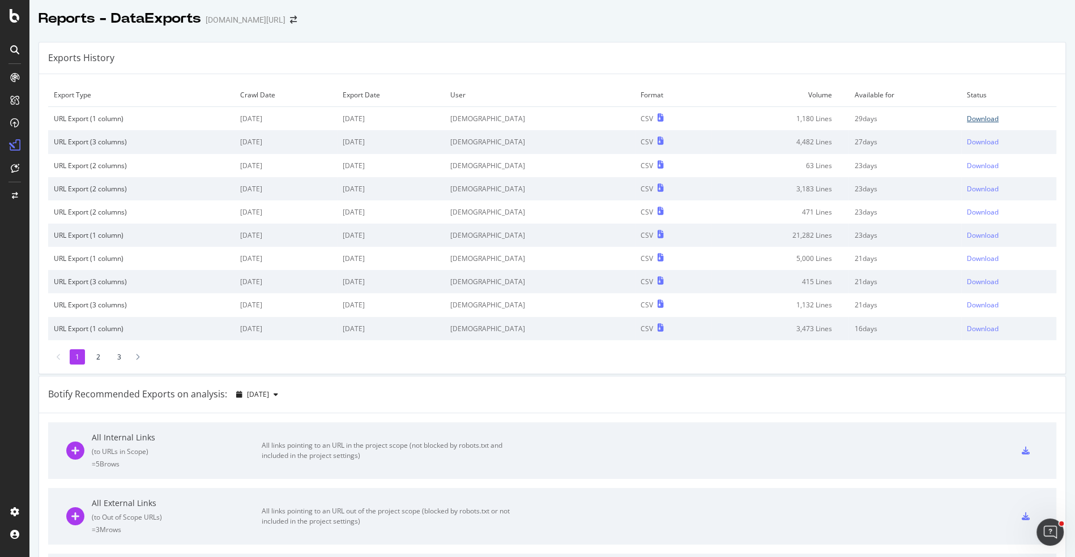
click at [973, 118] on div "Download" at bounding box center [983, 119] width 32 height 10
